Goal: Task Accomplishment & Management: Manage account settings

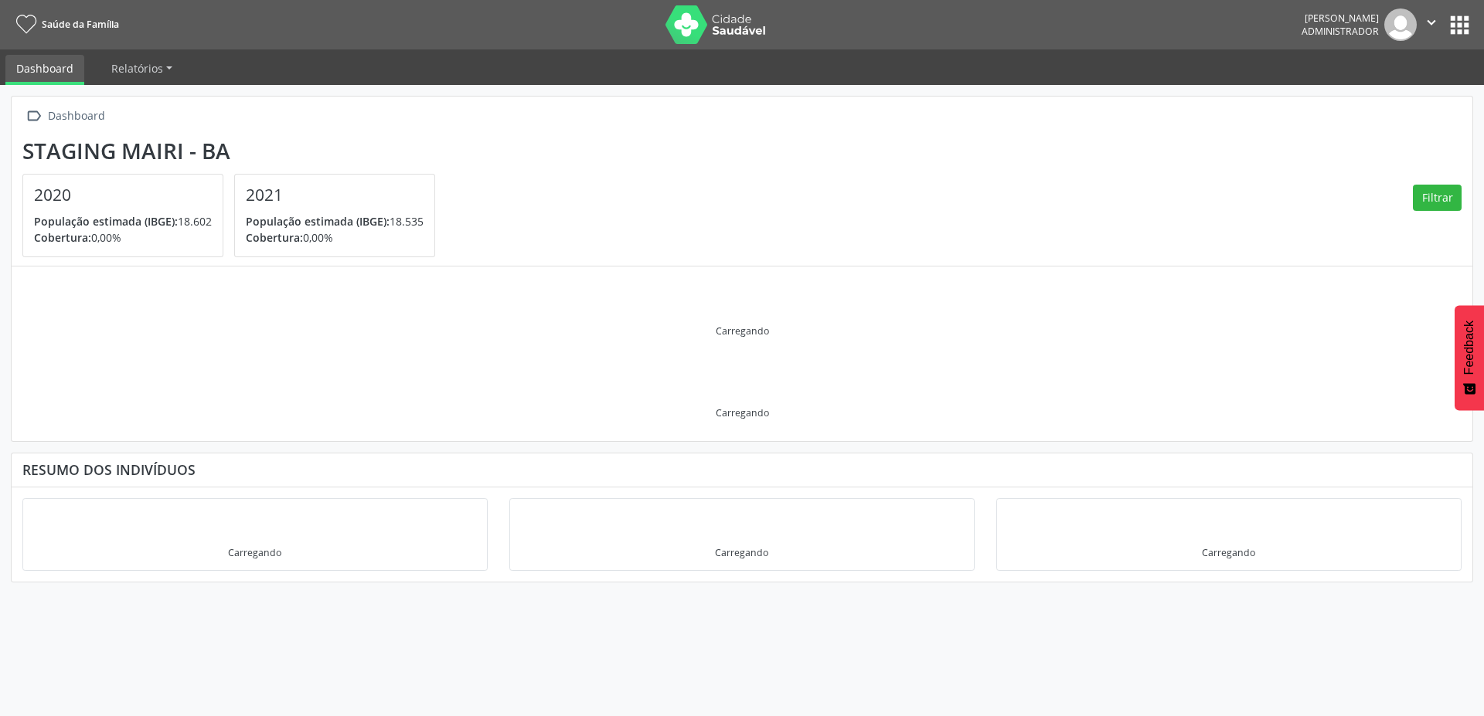
click at [1466, 20] on button "apps" at bounding box center [1459, 25] width 27 height 27
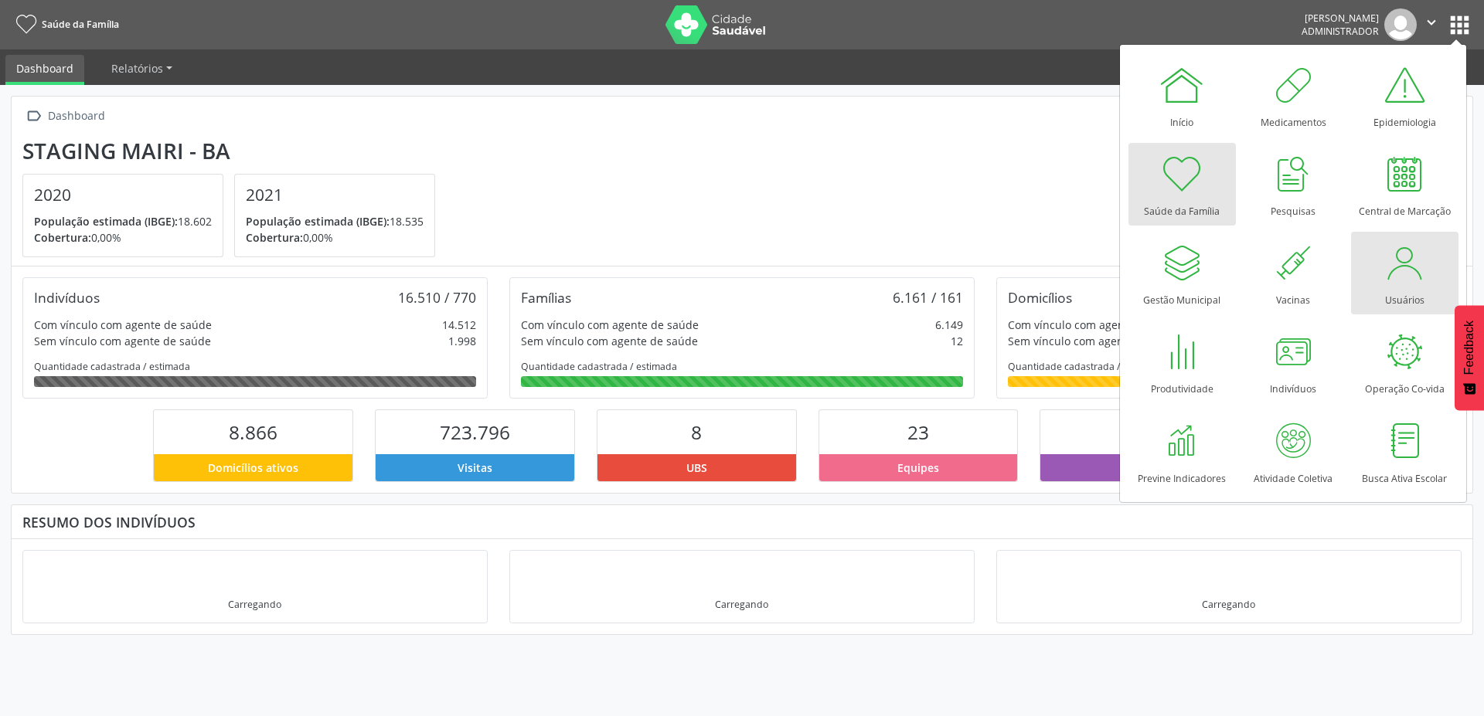
click at [1389, 259] on div at bounding box center [1404, 263] width 46 height 46
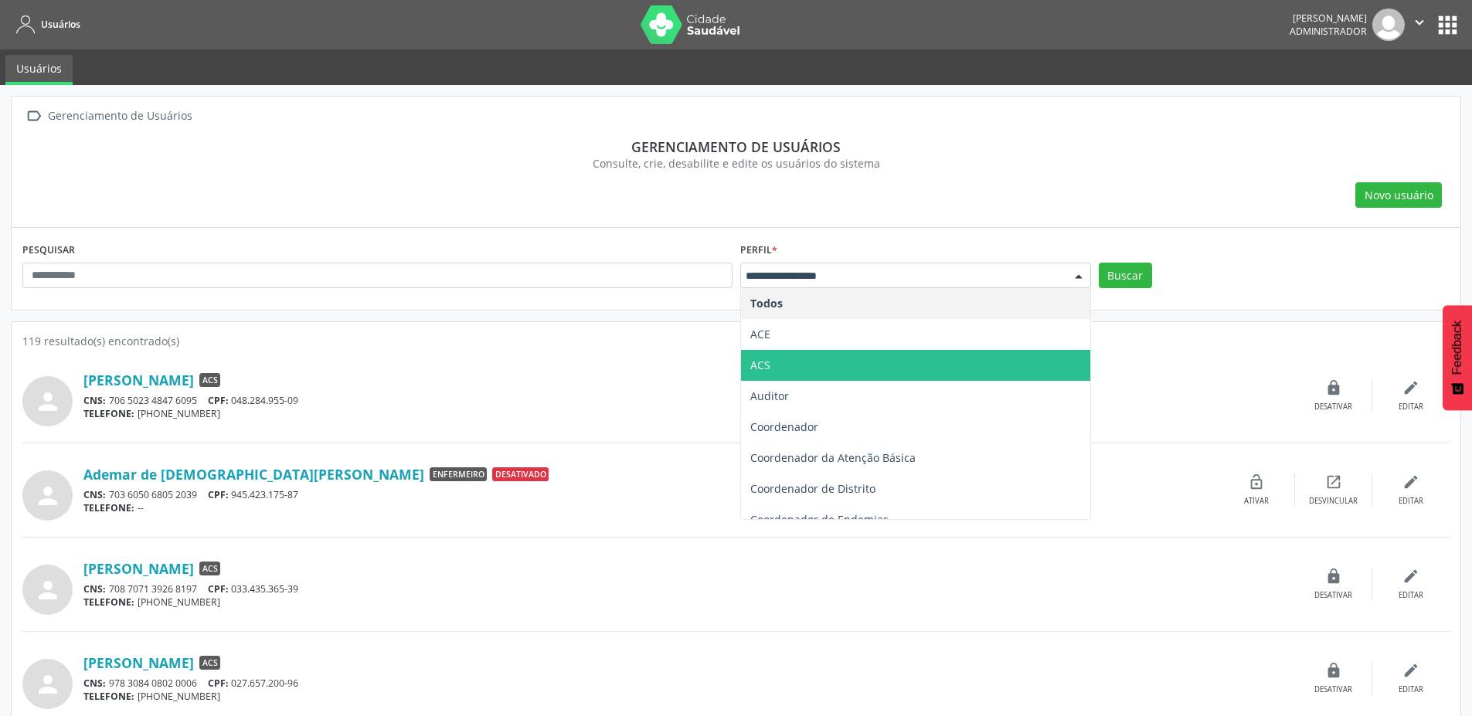
click at [757, 362] on span "ACS" at bounding box center [760, 365] width 20 height 15
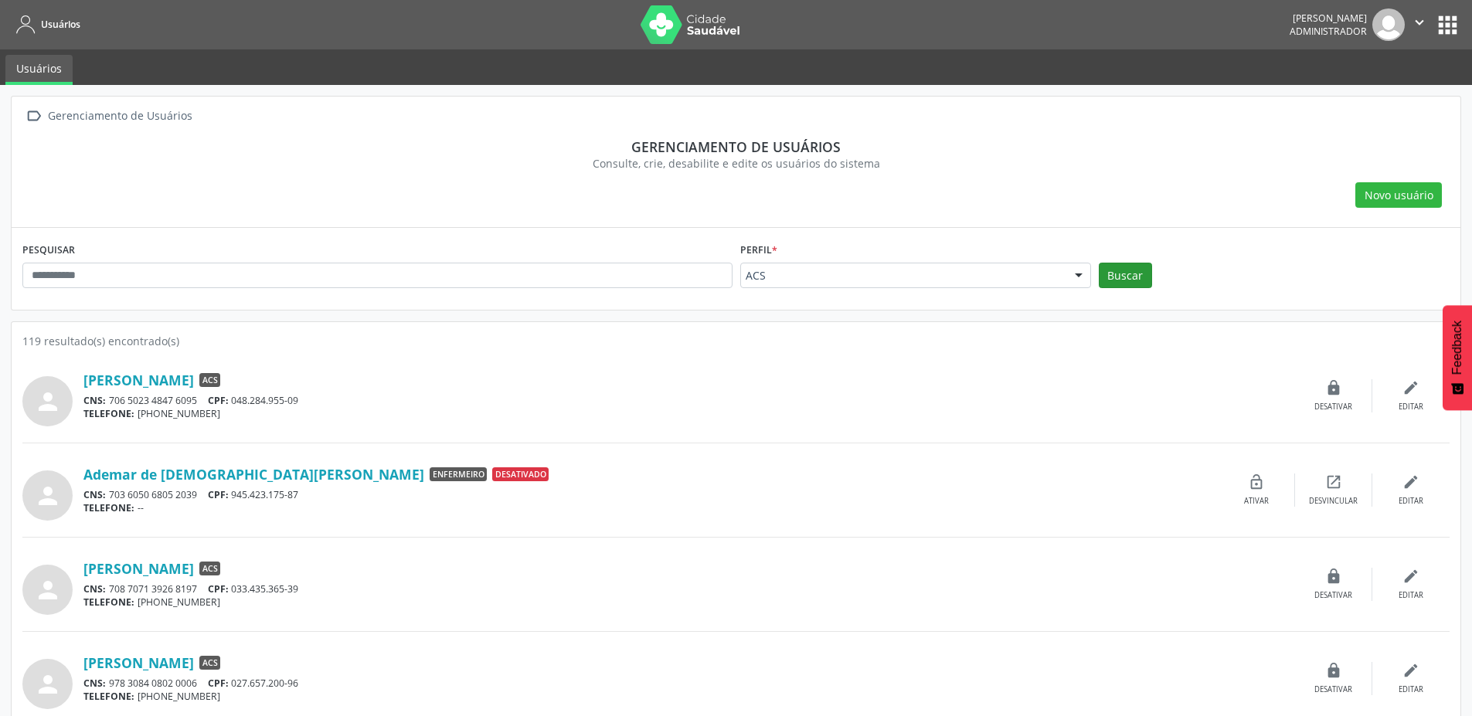
click at [1146, 277] on div "Buscar" at bounding box center [1274, 281] width 359 height 37
click at [1140, 280] on button "Buscar" at bounding box center [1125, 276] width 53 height 26
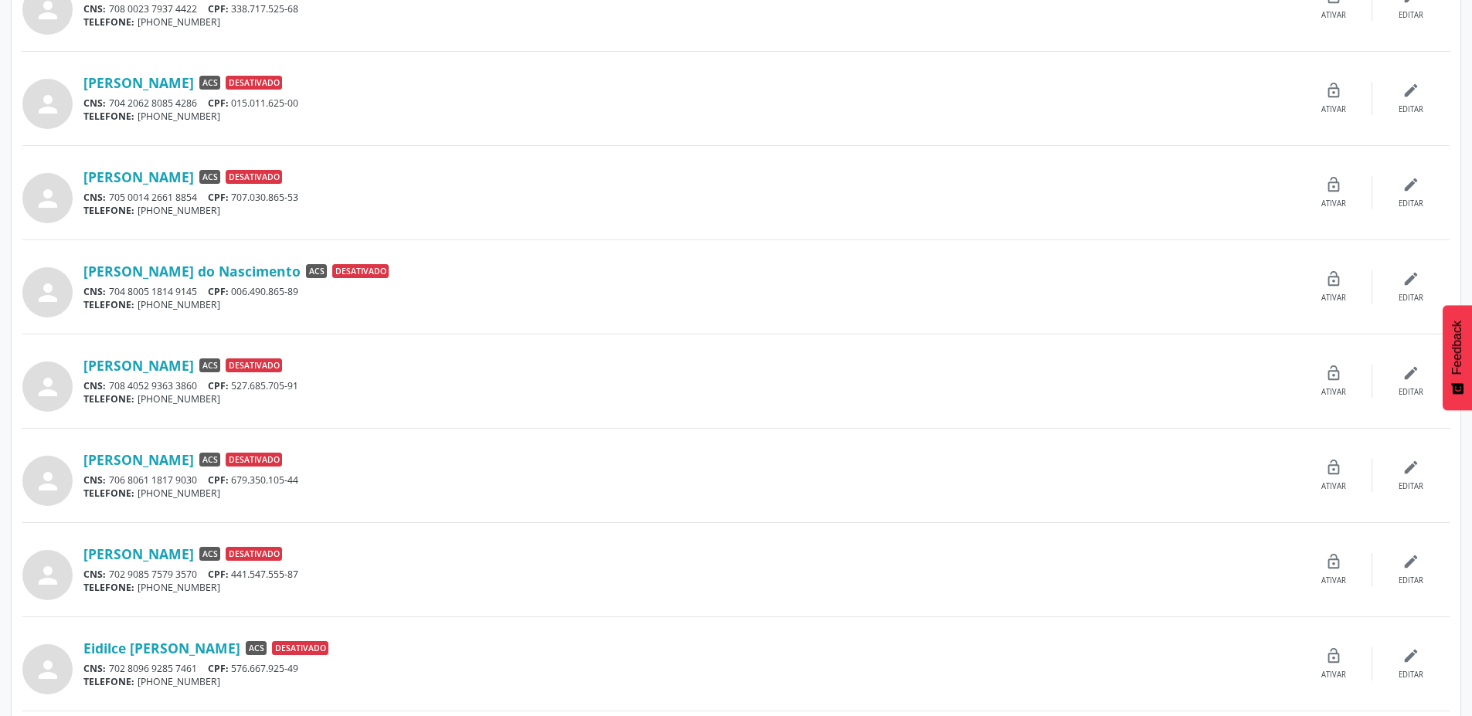
scroll to position [1097, 0]
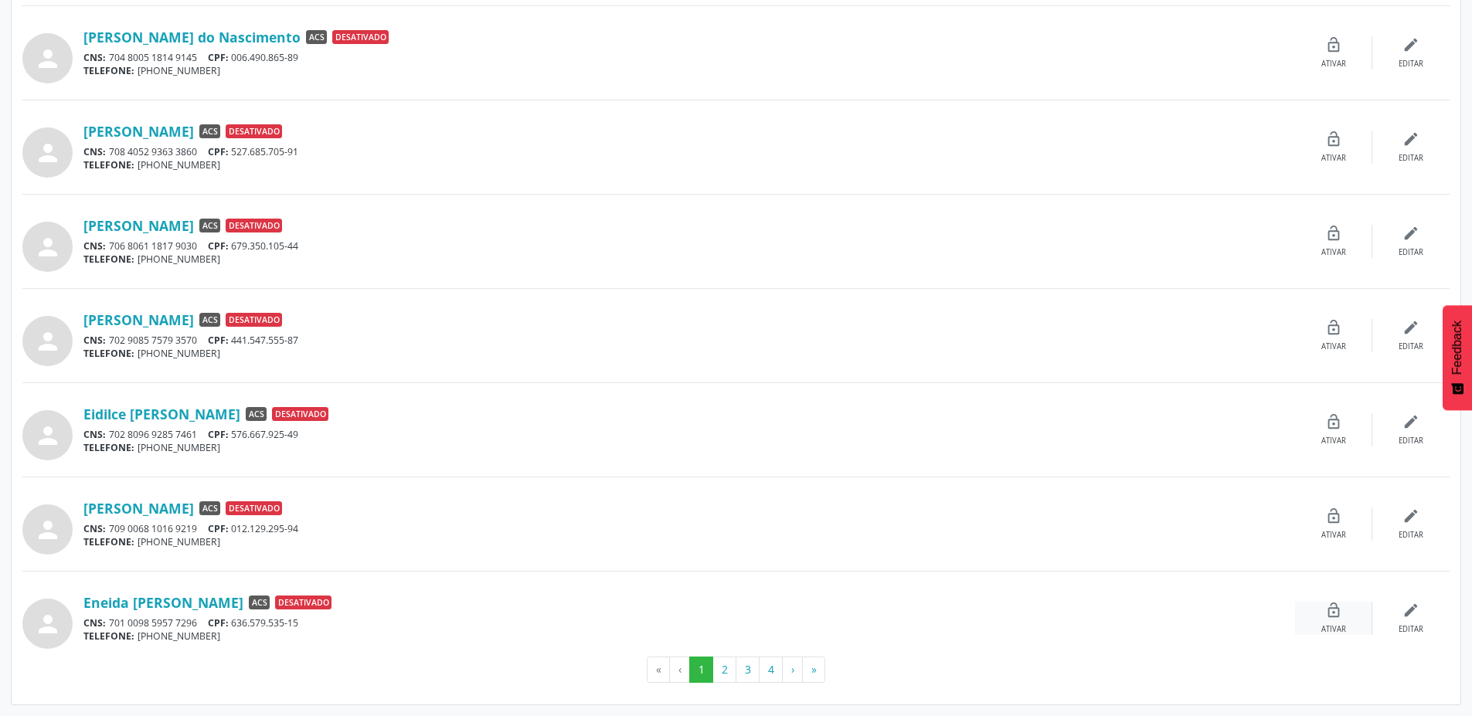
click at [1331, 620] on div "lock_open Ativar" at bounding box center [1333, 618] width 77 height 33
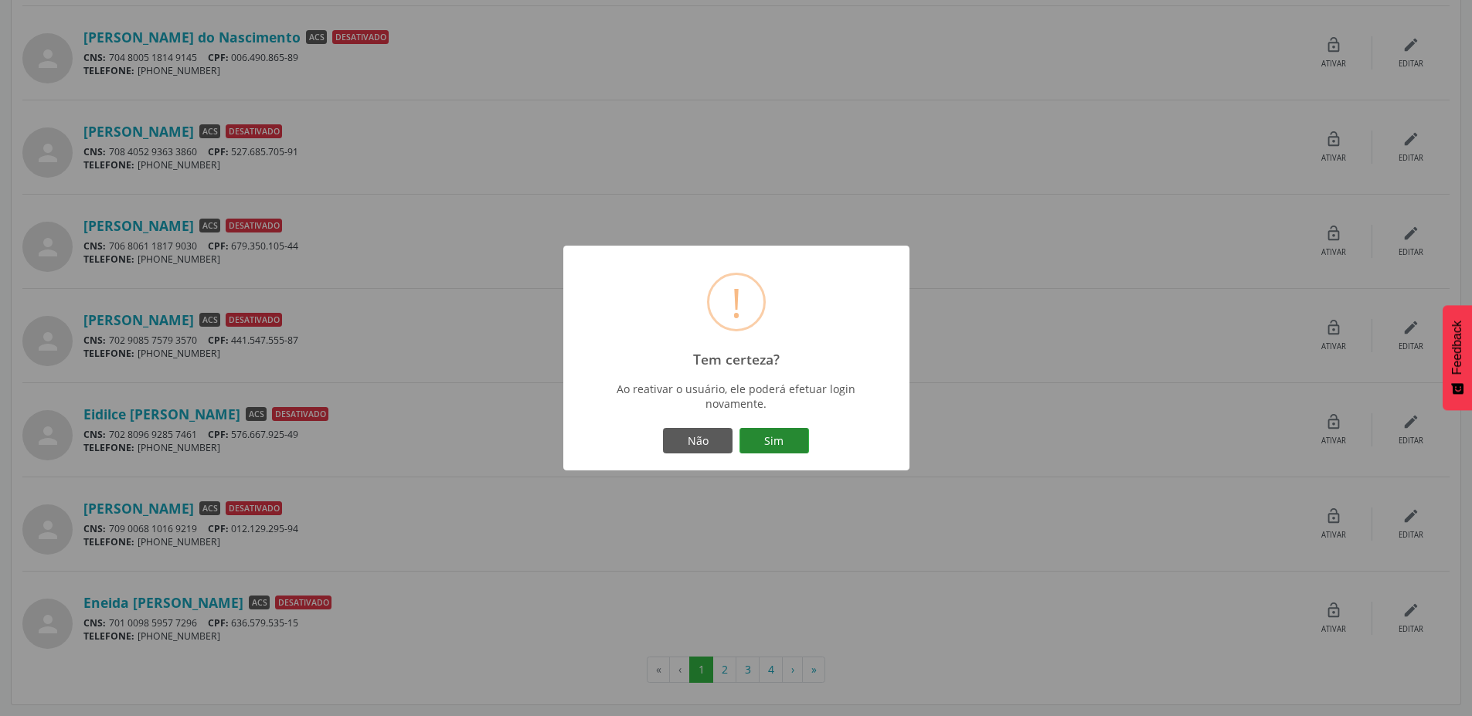
click at [761, 445] on button "Sim" at bounding box center [774, 441] width 70 height 26
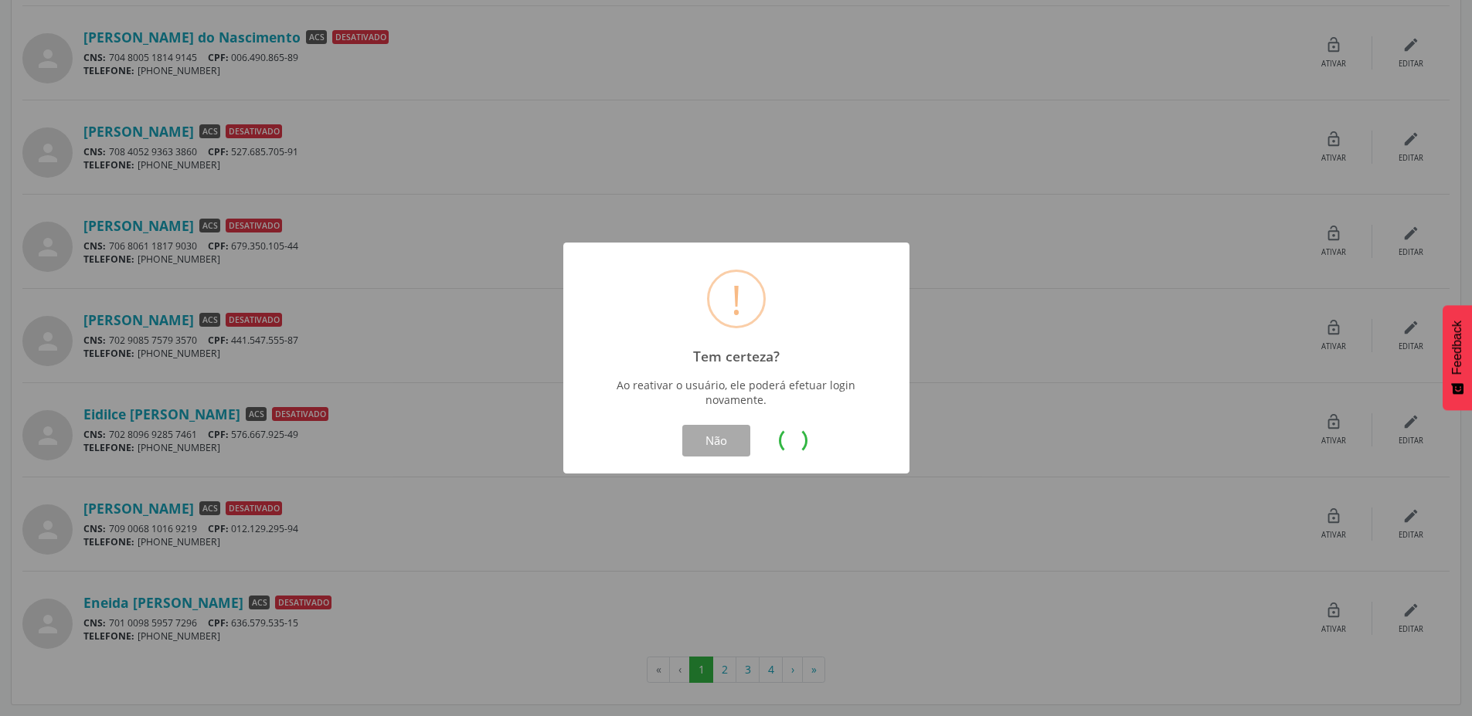
scroll to position [0, 0]
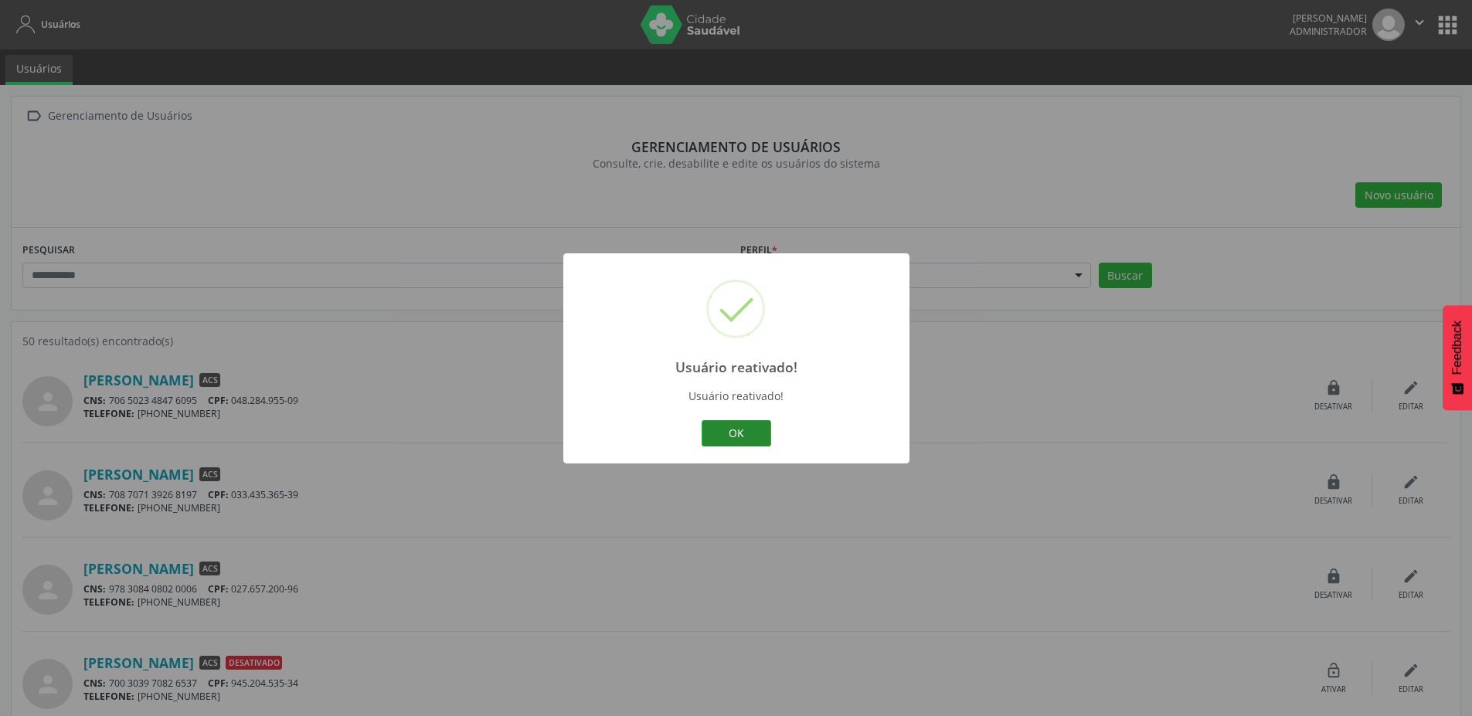
click at [718, 443] on button "OK" at bounding box center [737, 433] width 70 height 26
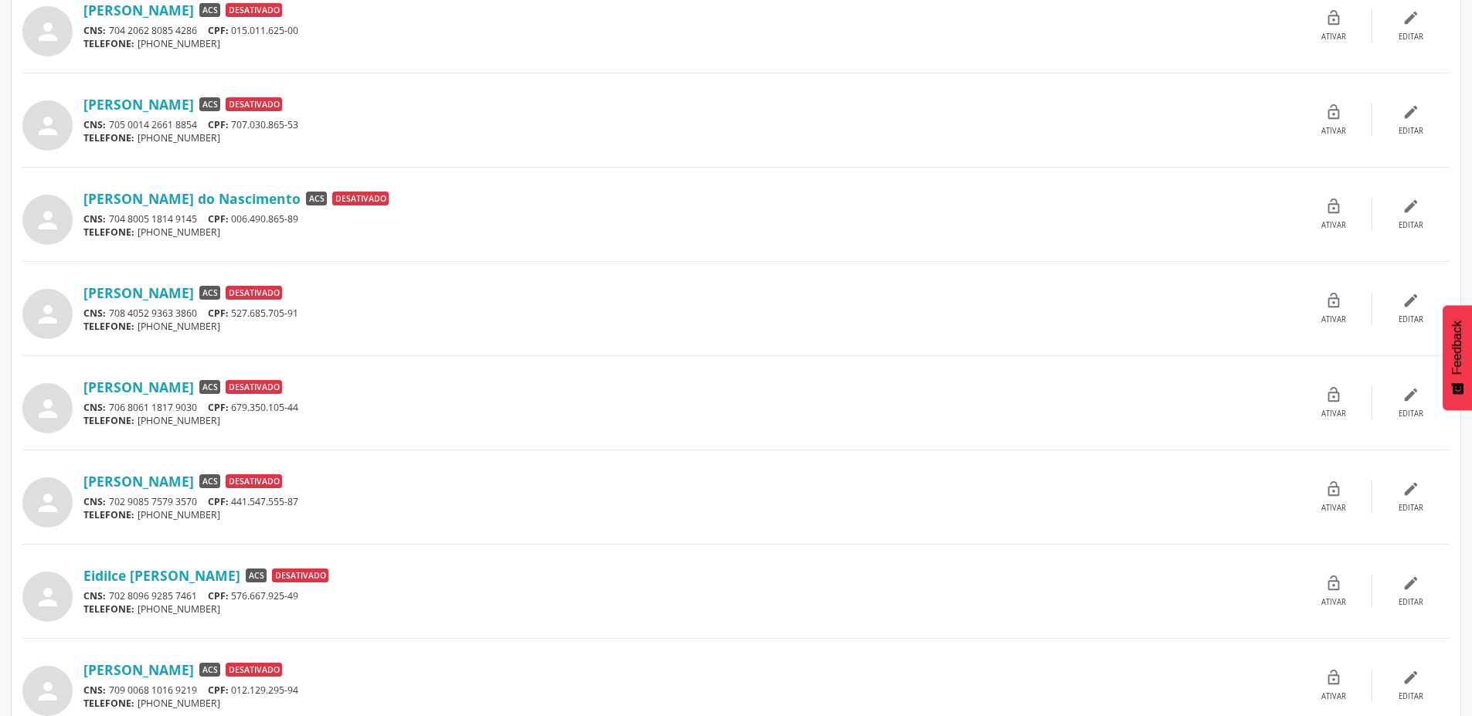
scroll to position [1097, 0]
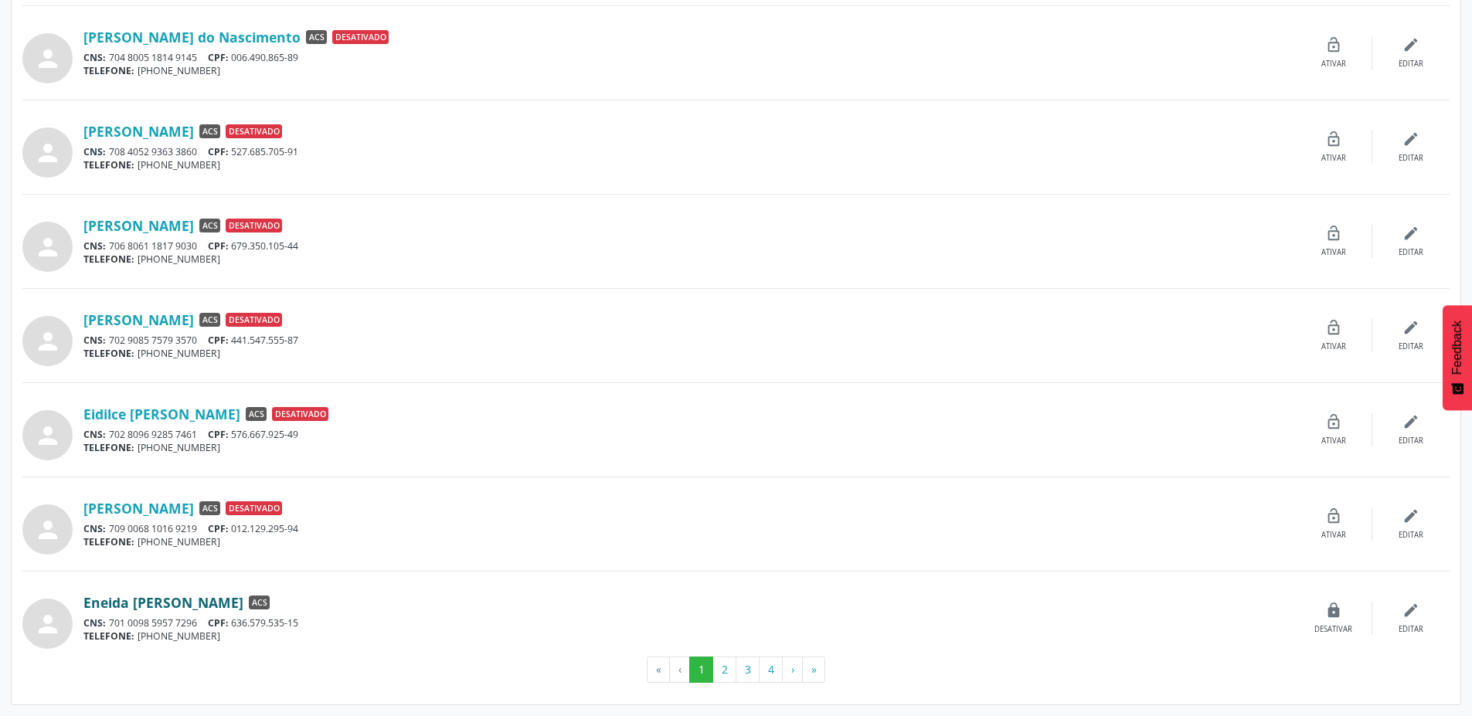
click at [224, 607] on link "Eneida [PERSON_NAME]" at bounding box center [163, 602] width 160 height 17
